Goal: Check status

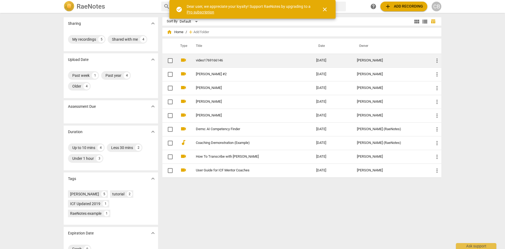
click at [214, 63] on td "video1769166146" at bounding box center [250, 61] width 122 height 14
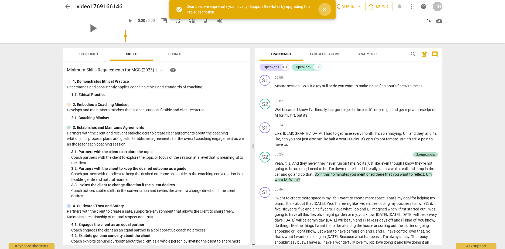
click at [326, 10] on span "close" at bounding box center [324, 9] width 6 height 6
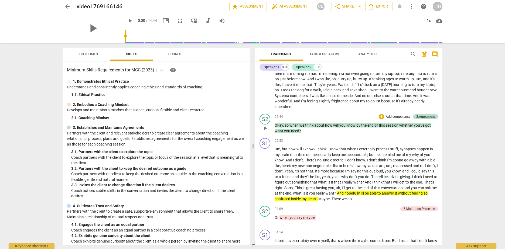
scroll to position [252, 0]
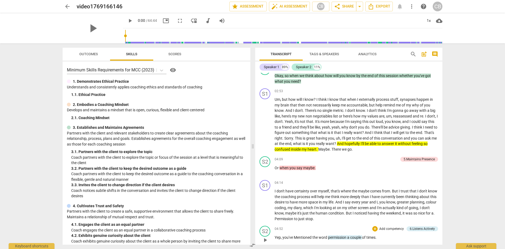
drag, startPoint x: 420, startPoint y: 154, endPoint x: 416, endPoint y: 166, distance: 12.7
click at [420, 157] on div "5.Maintains Presence" at bounding box center [418, 159] width 31 height 5
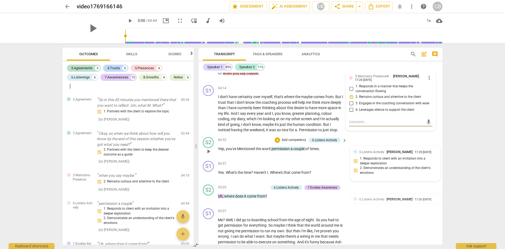
scroll to position [1, 0]
click at [130, 53] on span "Skills" at bounding box center [131, 54] width 11 height 4
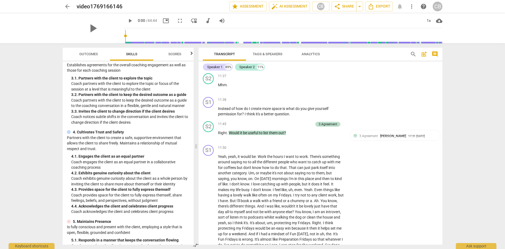
scroll to position [0, 0]
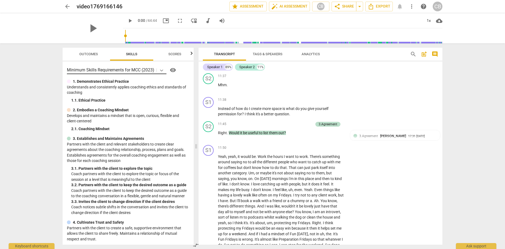
click at [163, 71] on icon at bounding box center [161, 70] width 5 height 5
click at [362, 95] on div "S2 play_arrow pause 11:37 + Add competency keyboard_arrow_right Mhm ." at bounding box center [320, 83] width 244 height 24
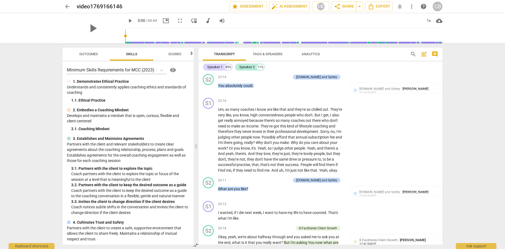
scroll to position [2077, 0]
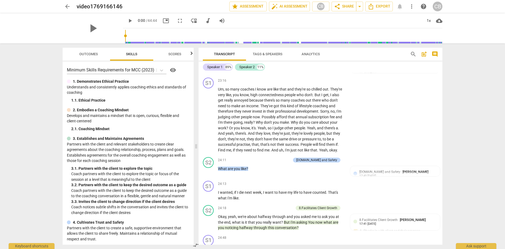
click at [173, 53] on span "Scores" at bounding box center [174, 54] width 13 height 4
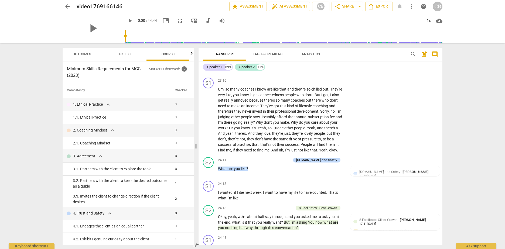
scroll to position [0, 7]
click at [126, 51] on span "Skills" at bounding box center [124, 54] width 24 height 7
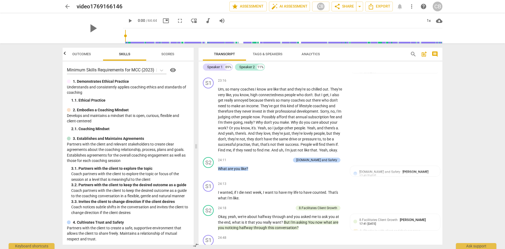
click at [81, 56] on span "Outcomes" at bounding box center [81, 54] width 19 height 4
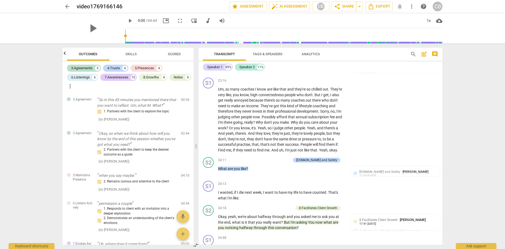
scroll to position [0, 0]
click at [82, 54] on span "Outcomes" at bounding box center [88, 54] width 19 height 4
click at [83, 68] on div "3.Agreements" at bounding box center [81, 68] width 21 height 5
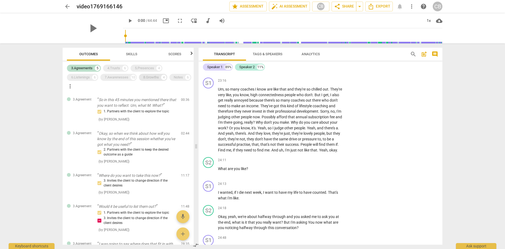
click at [157, 77] on div "8.Growths" at bounding box center [151, 77] width 16 height 5
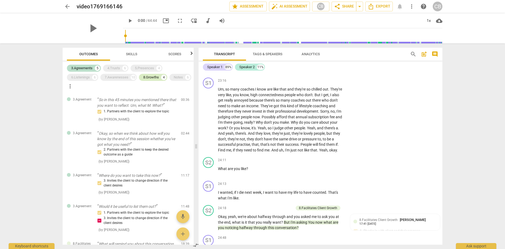
click at [155, 80] on div "8.Growths" at bounding box center [151, 77] width 16 height 5
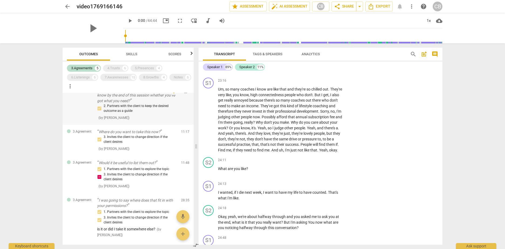
scroll to position [63, 0]
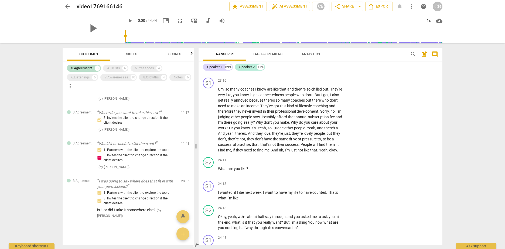
click at [154, 77] on div "8.Growths" at bounding box center [151, 77] width 16 height 5
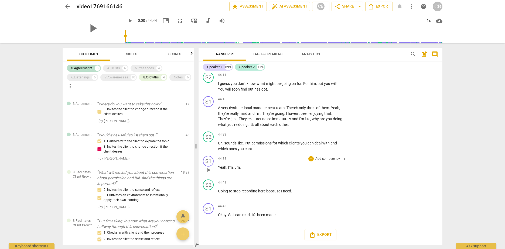
scroll to position [4065, 0]
